Goal: Task Accomplishment & Management: Use online tool/utility

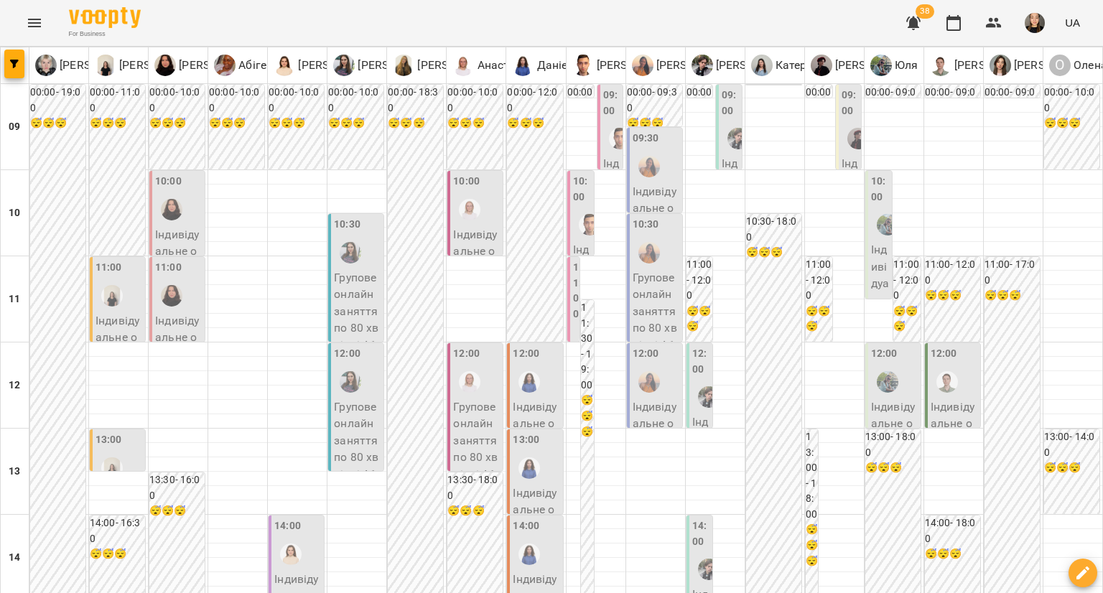
scroll to position [144, 0]
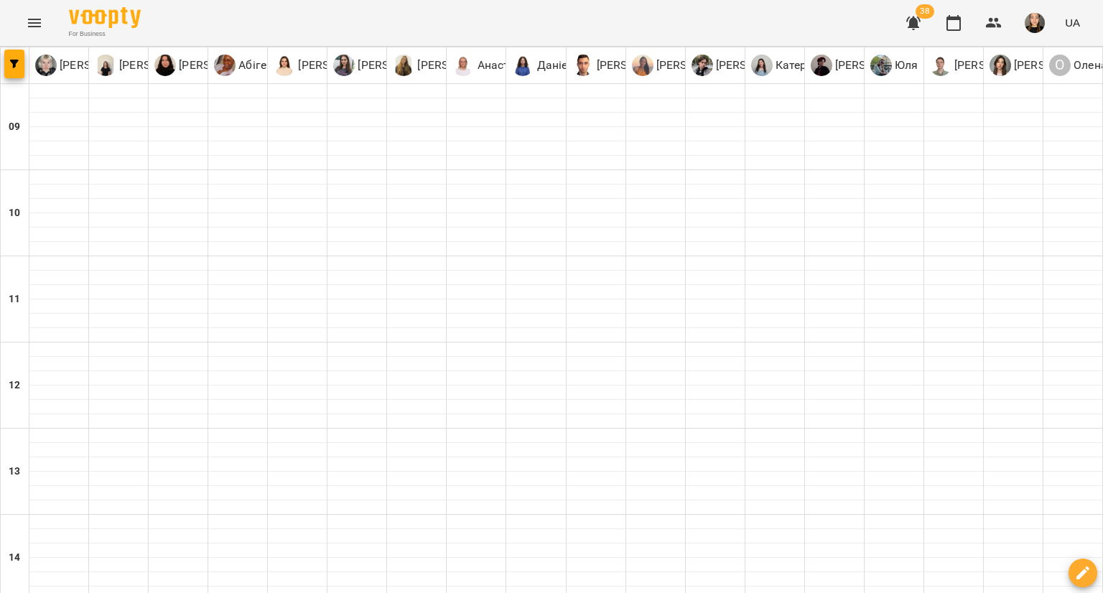
type input "**********"
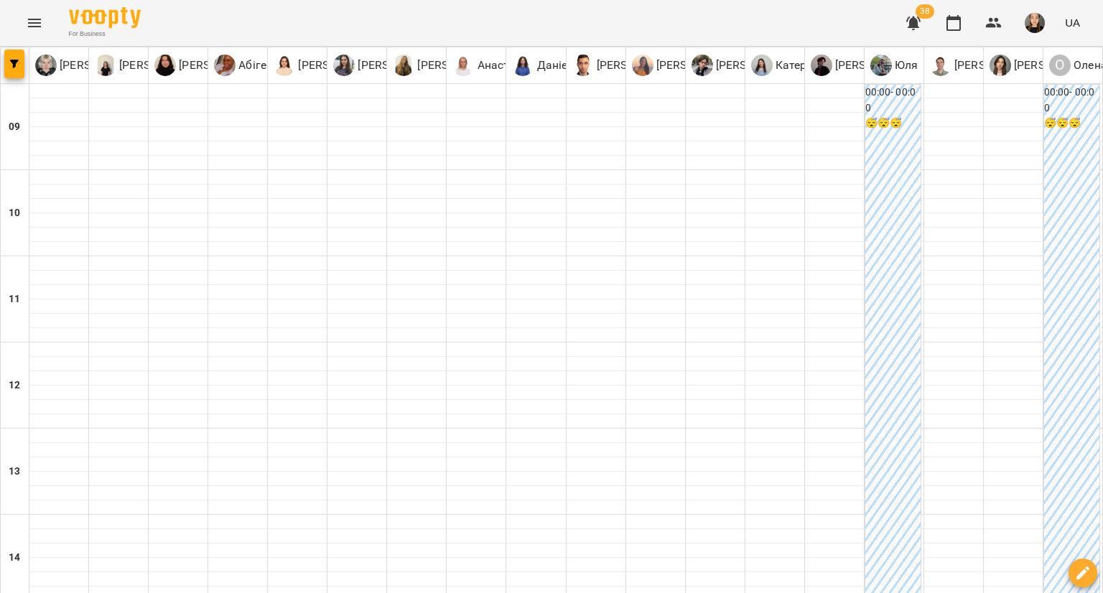
type input "**********"
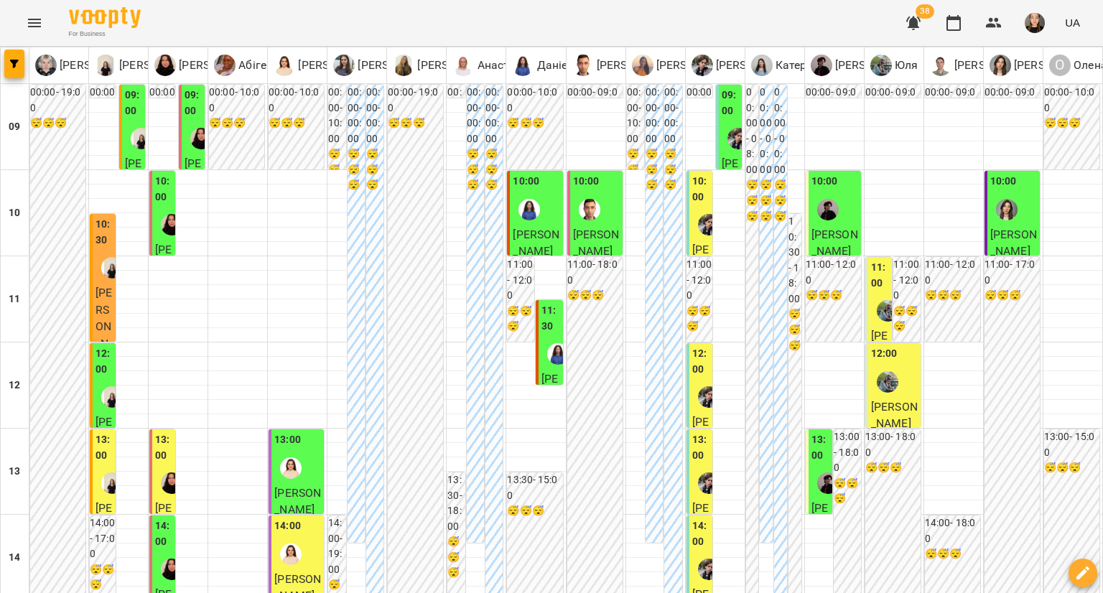
scroll to position [718, 0]
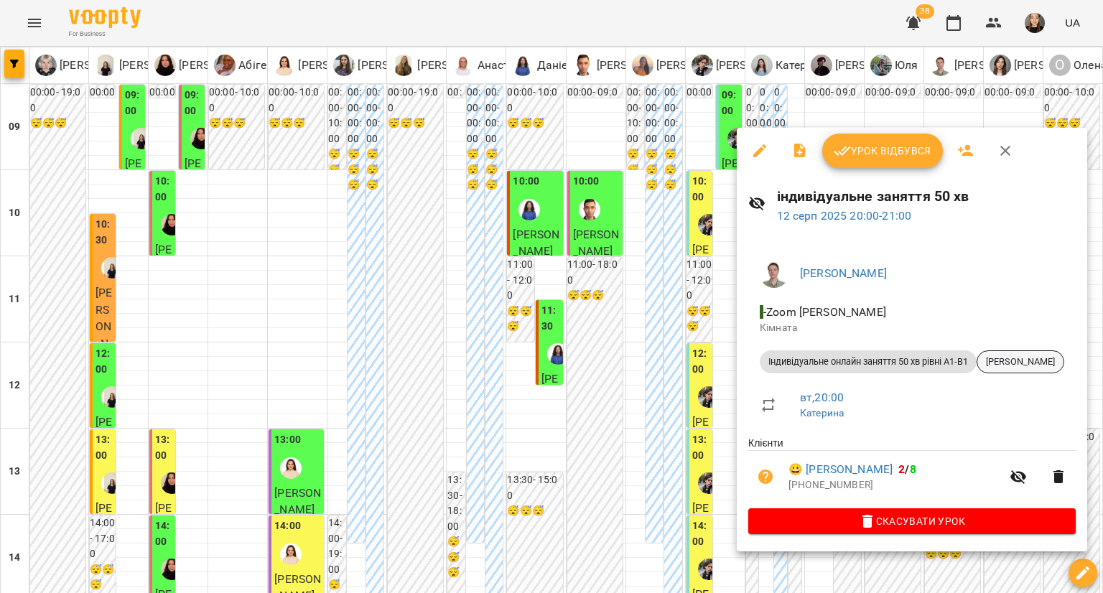
click at [1019, 357] on span "[PERSON_NAME]" at bounding box center [1021, 362] width 86 height 13
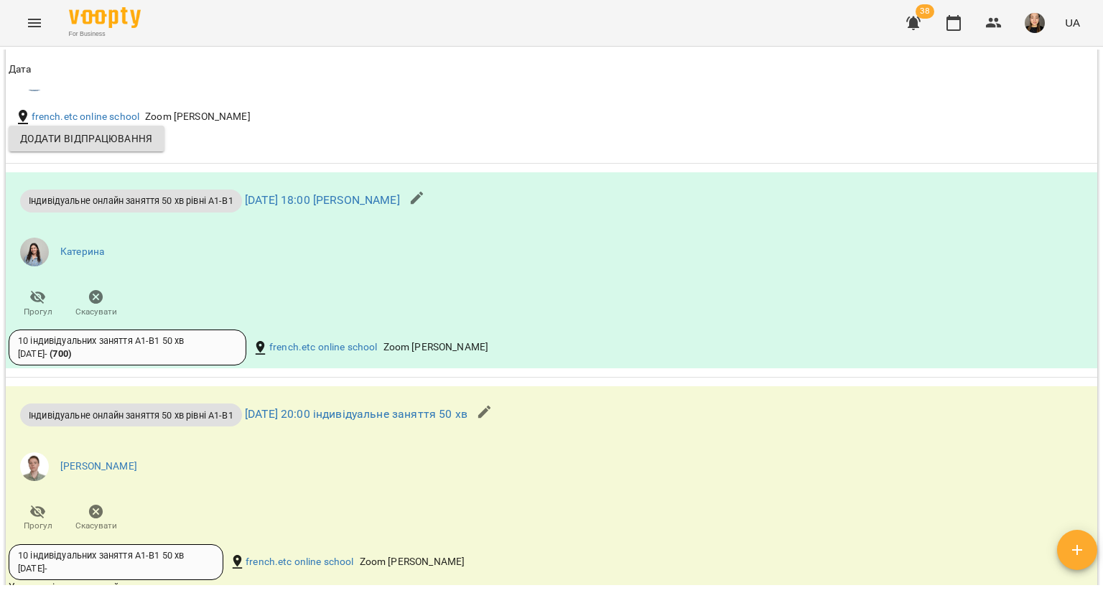
scroll to position [1293, 0]
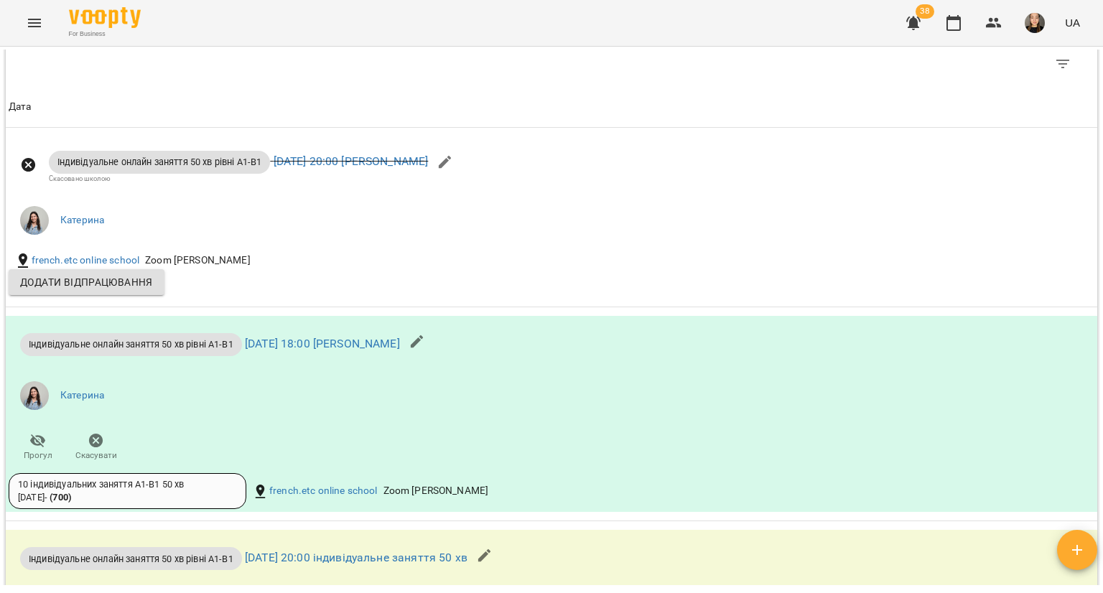
click at [41, 21] on icon "Menu" at bounding box center [34, 22] width 17 height 17
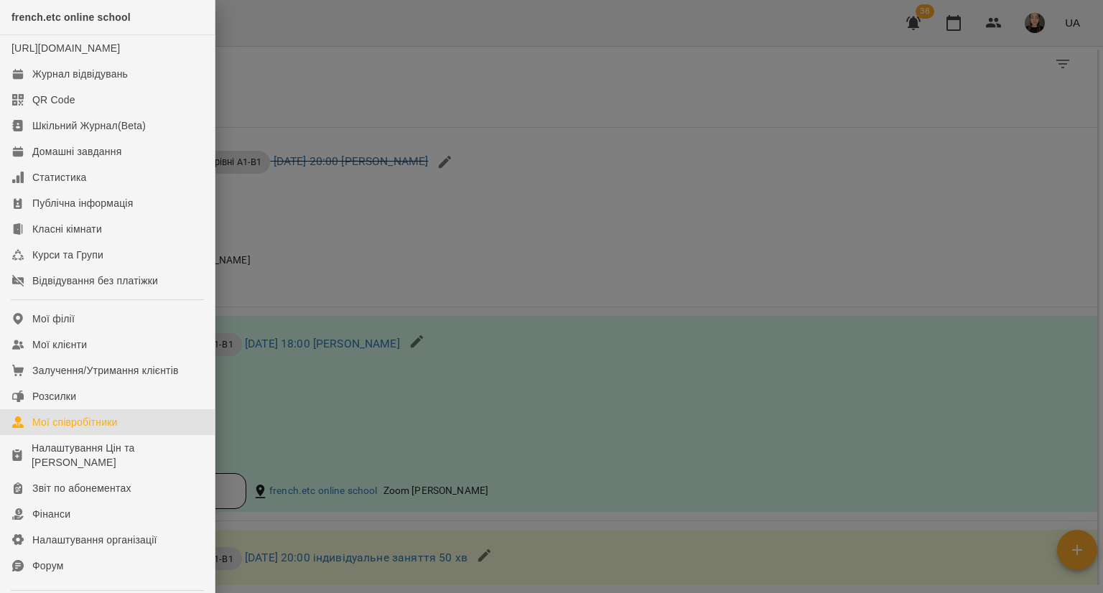
click at [89, 430] on div "Мої співробітники" at bounding box center [74, 422] width 85 height 14
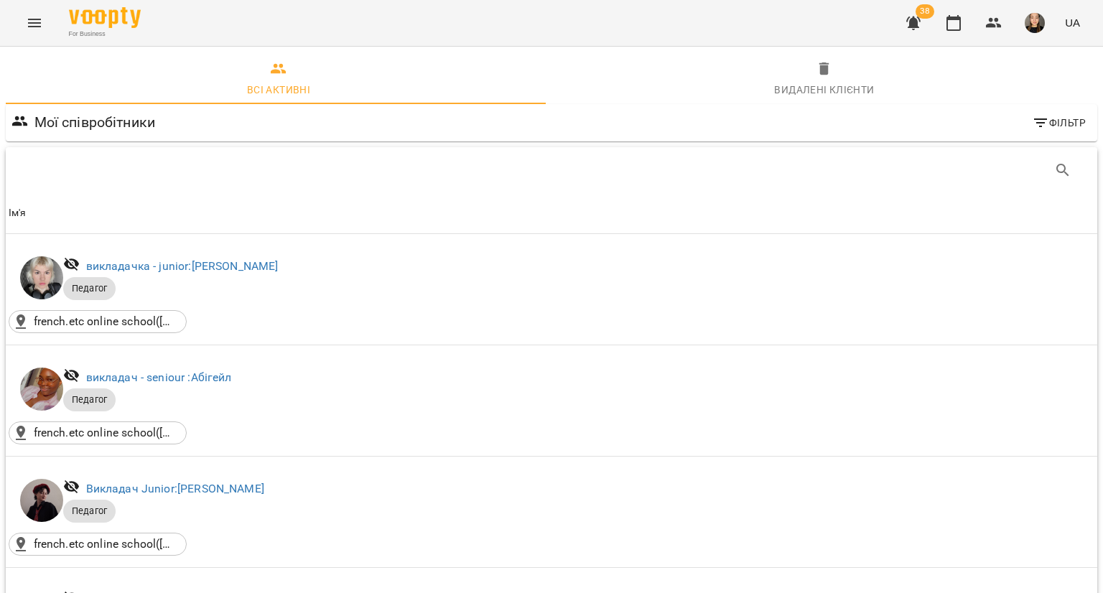
click at [34, 17] on icon "Menu" at bounding box center [34, 22] width 17 height 17
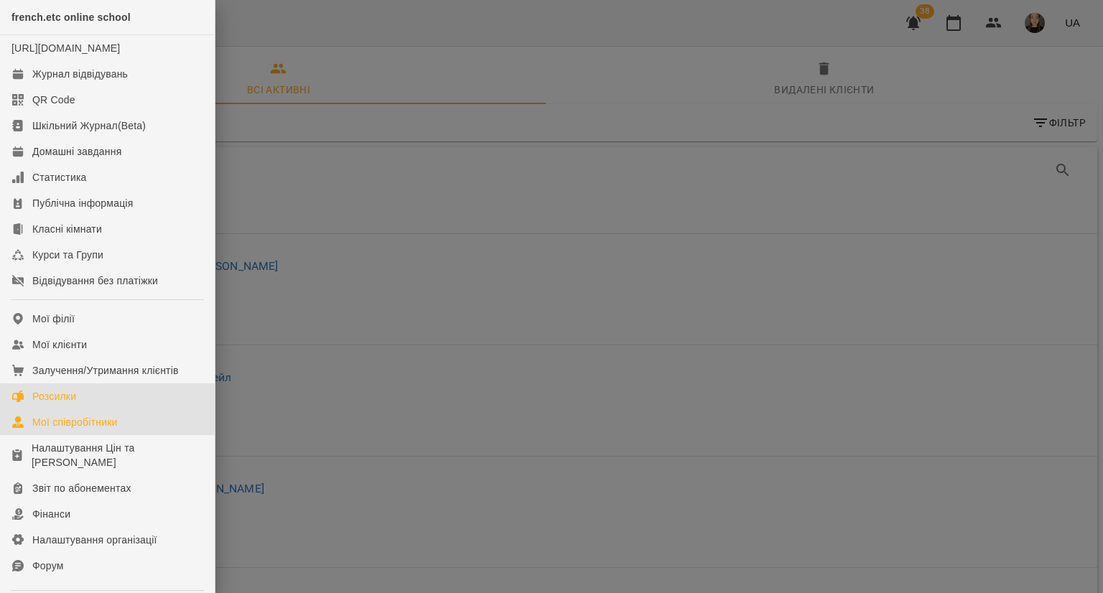
click at [67, 404] on div "Розсилки" at bounding box center [54, 396] width 44 height 14
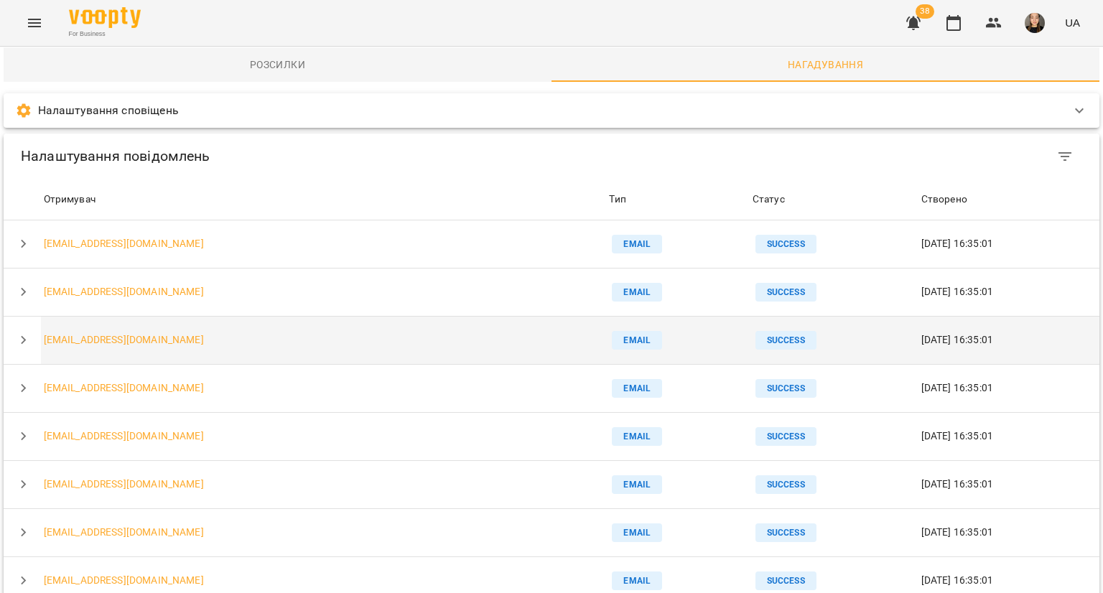
scroll to position [404, 0]
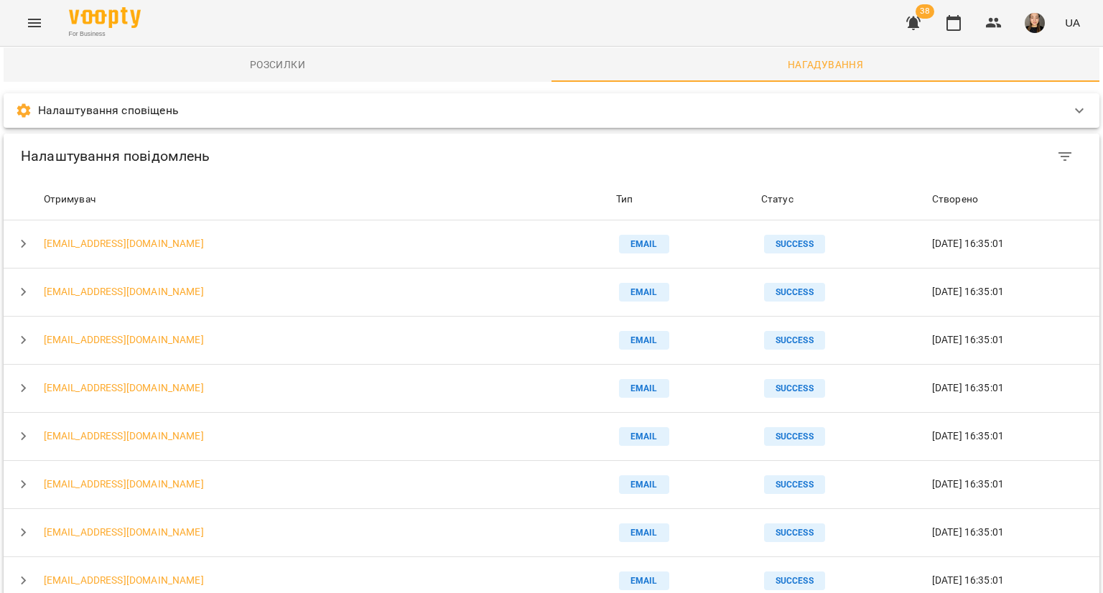
scroll to position [117, 0]
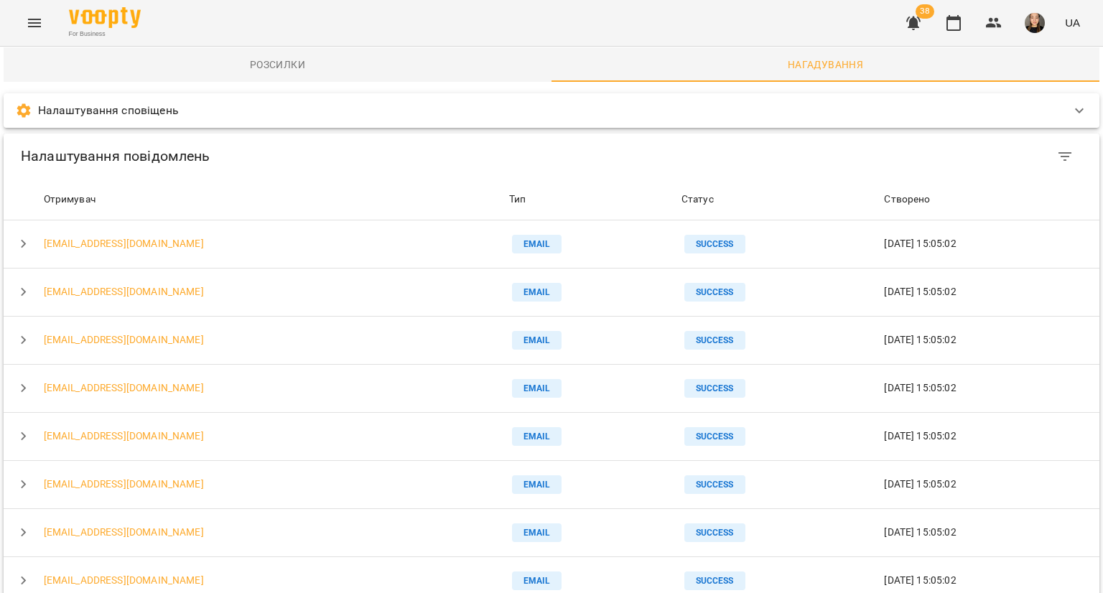
scroll to position [404, 0]
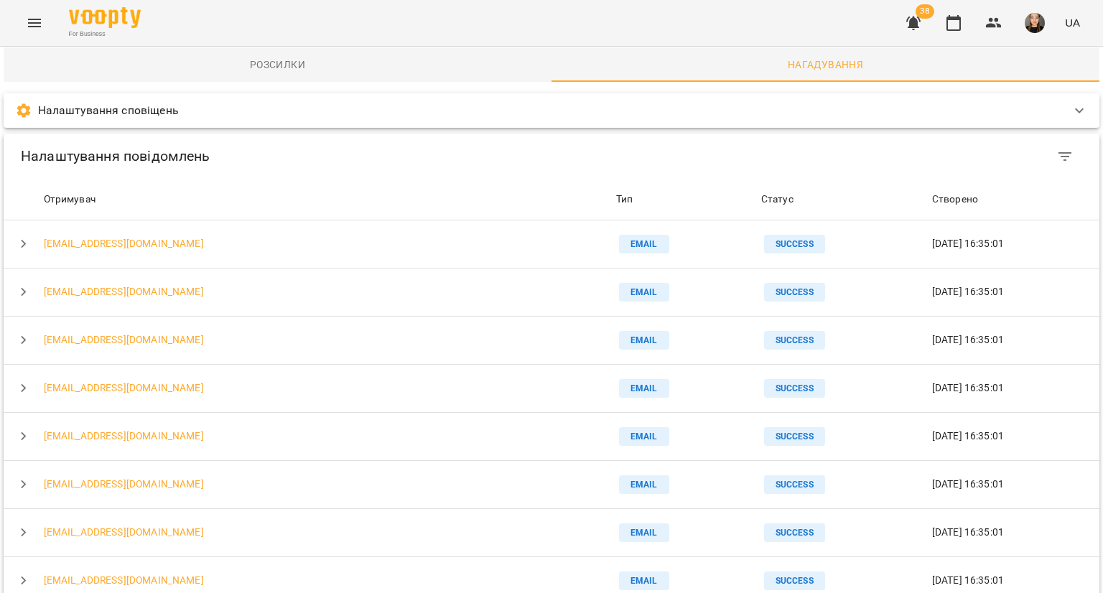
drag, startPoint x: 30, startPoint y: 433, endPoint x: 290, endPoint y: 446, distance: 260.4
copy td "[URL][DOMAIN_NAME]"
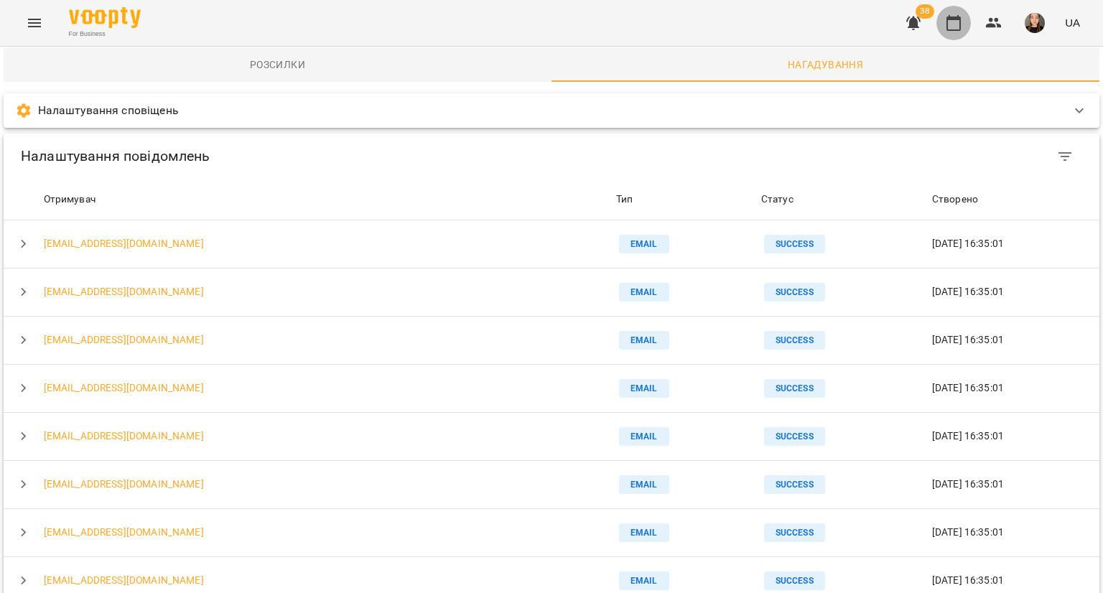
click at [948, 27] on icon "button" at bounding box center [954, 23] width 14 height 16
